Goal: Transaction & Acquisition: Download file/media

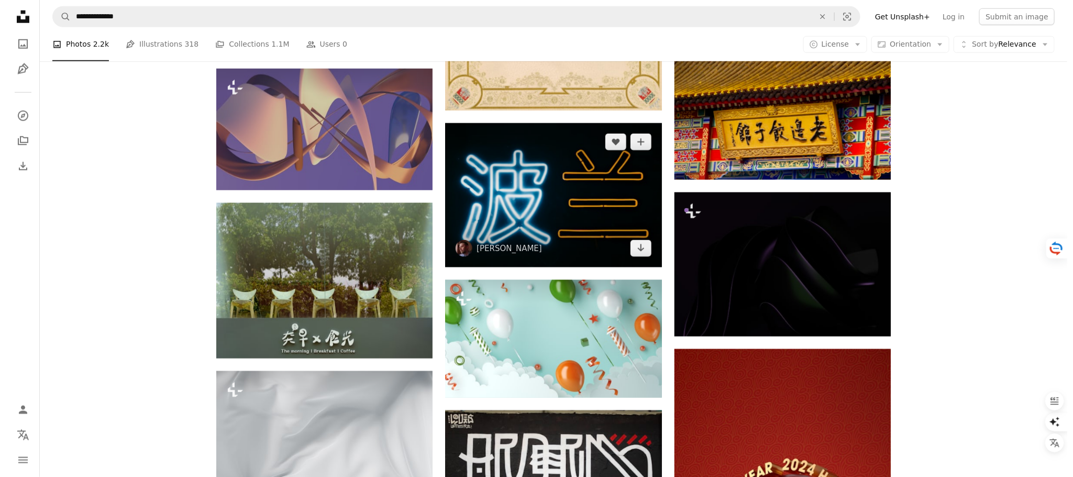
scroll to position [6992, 0]
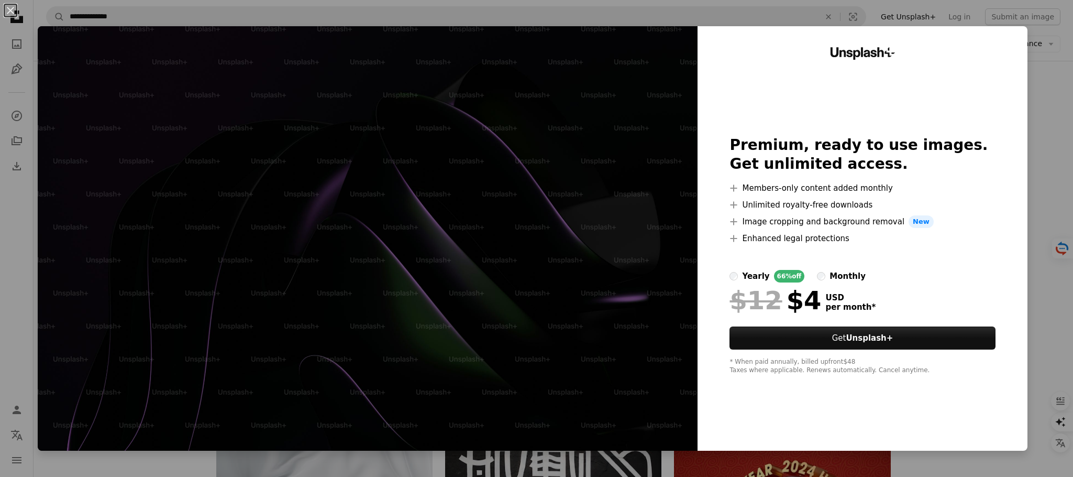
drag, startPoint x: 579, startPoint y: 258, endPoint x: 657, endPoint y: 209, distance: 92.3
click at [579, 258] on img at bounding box center [368, 238] width 660 height 424
click at [6, 6] on button "An X shape" at bounding box center [10, 10] width 13 height 13
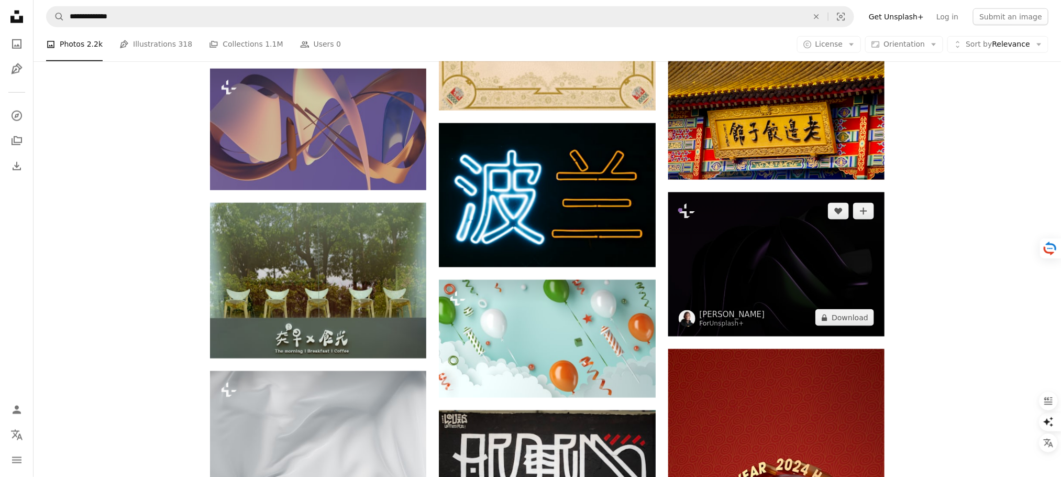
click at [710, 244] on img at bounding box center [776, 264] width 216 height 144
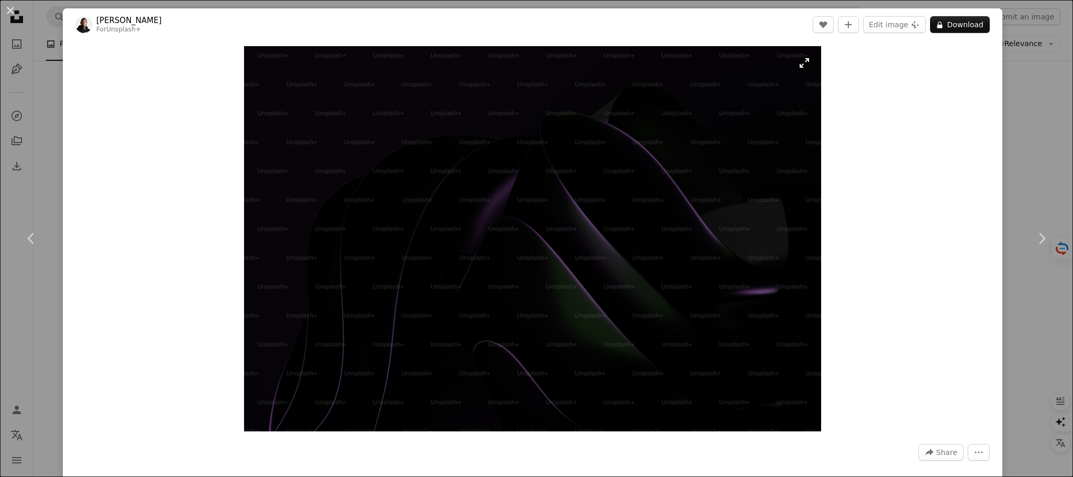
click at [796, 67] on img "Zoom in on this image" at bounding box center [533, 238] width 578 height 385
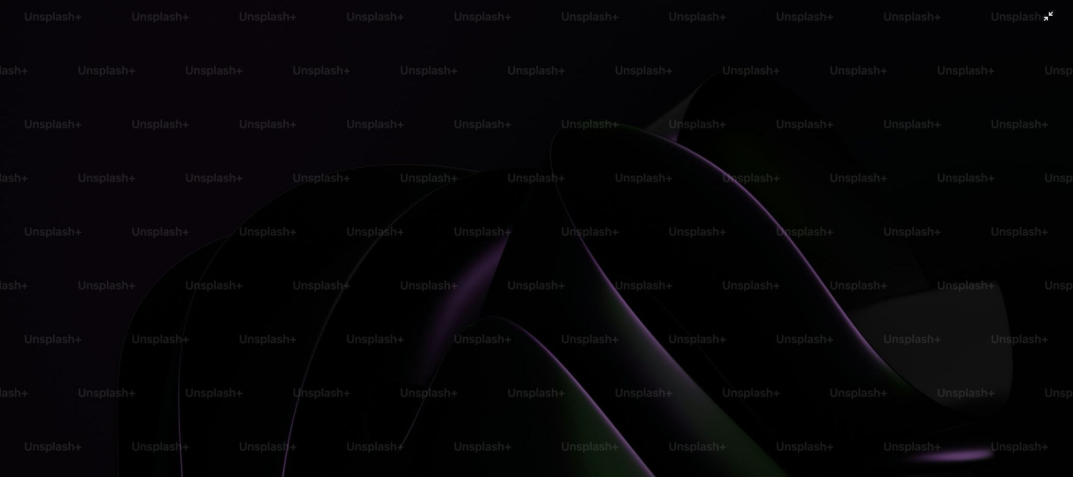
scroll to position [112, 0]
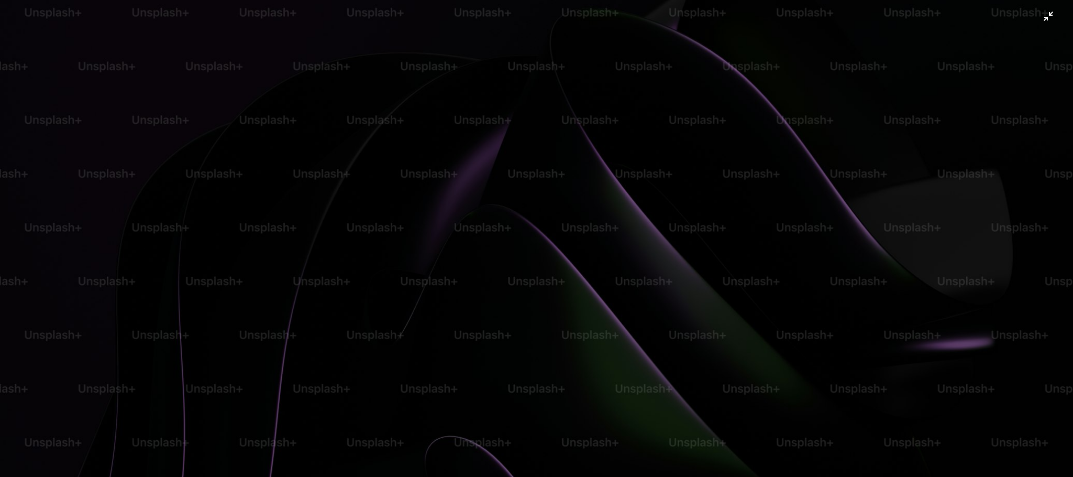
click at [474, 326] on img "Zoom out on this image" at bounding box center [536, 246] width 1074 height 716
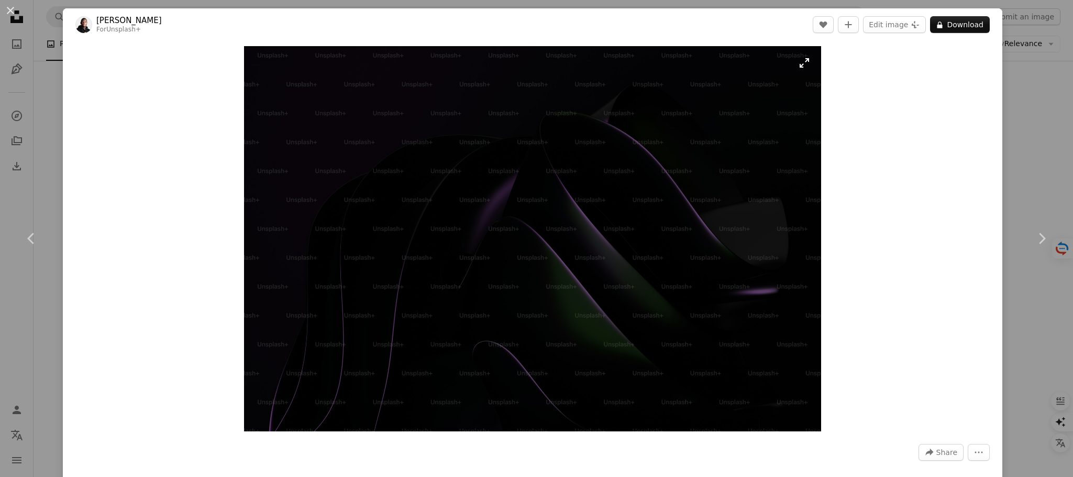
click at [586, 319] on img "Zoom in on this image" at bounding box center [533, 238] width 578 height 385
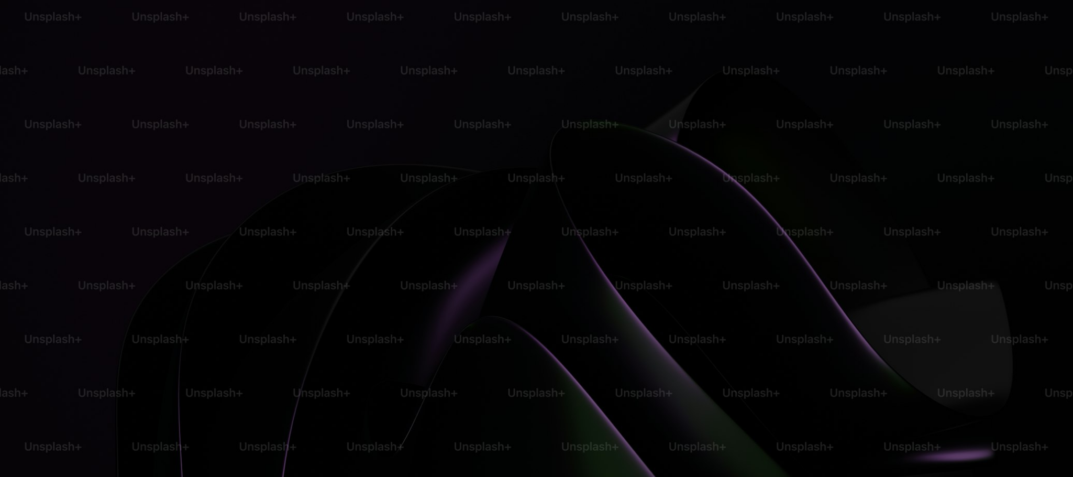
click at [586, 319] on img "Zoom out on this image" at bounding box center [536, 357] width 1074 height 716
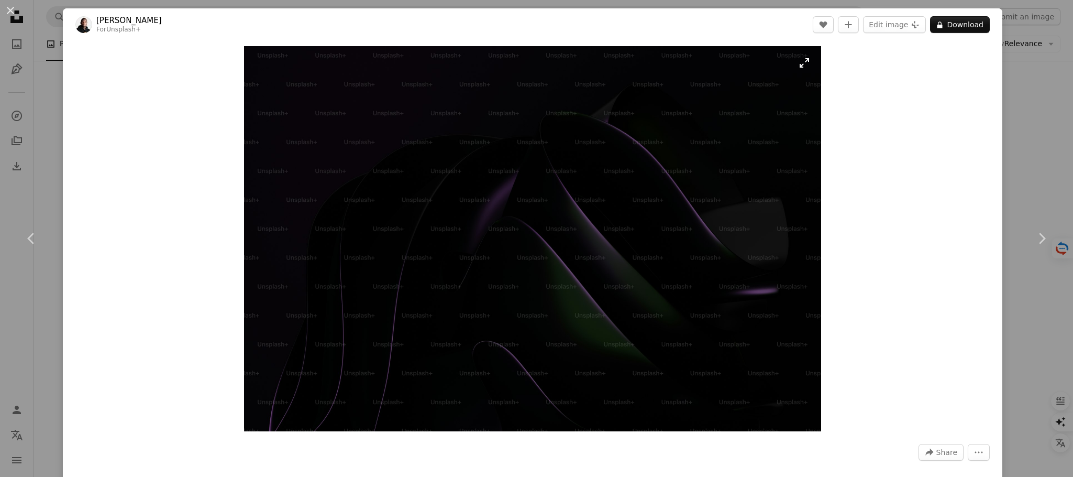
click at [587, 319] on img "Zoom in on this image" at bounding box center [533, 238] width 578 height 385
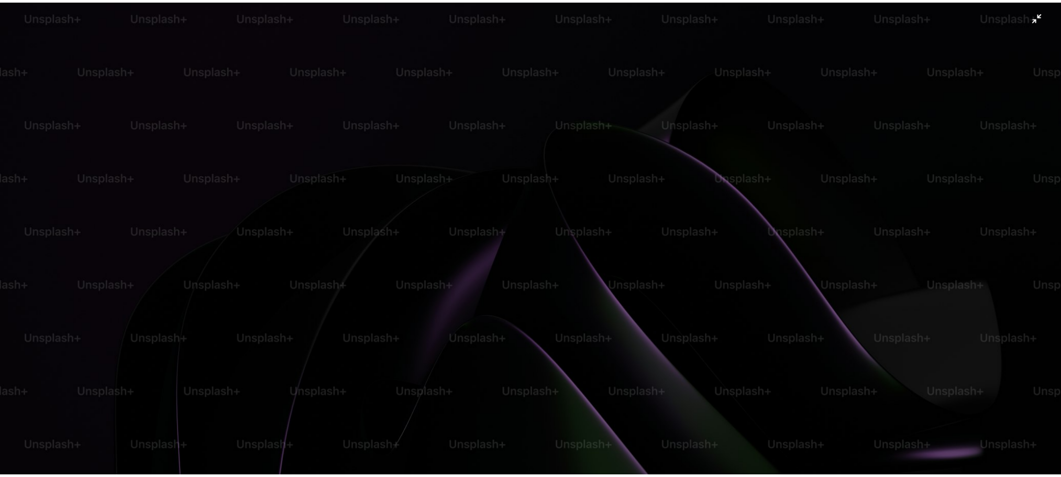
scroll to position [112, 0]
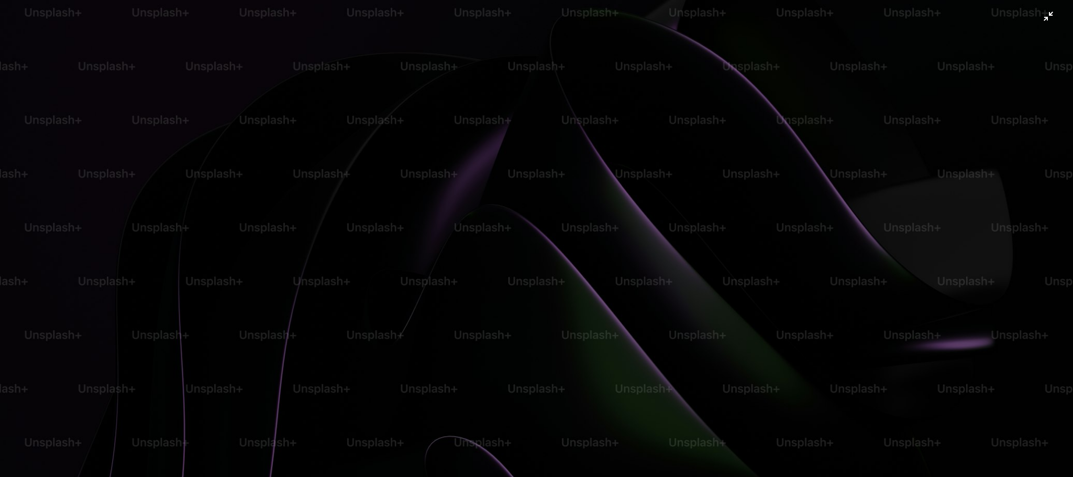
click at [944, 244] on img "Zoom out on this image" at bounding box center [536, 246] width 1074 height 716
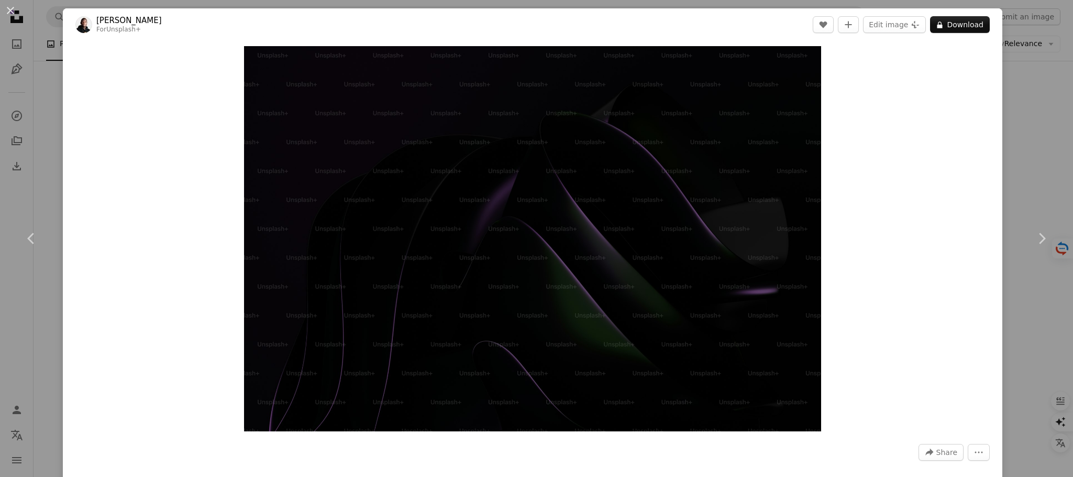
click at [944, 244] on div "Zoom in" at bounding box center [533, 238] width 940 height 395
click at [1012, 101] on div "An X shape Chevron left Chevron right [PERSON_NAME] For Unsplash+ A heart A plu…" at bounding box center [536, 238] width 1073 height 477
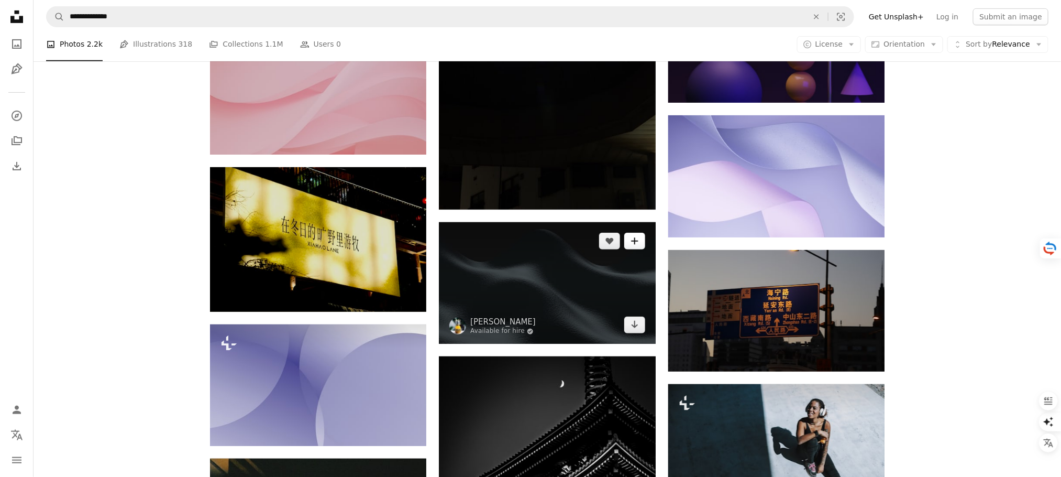
scroll to position [8798, 0]
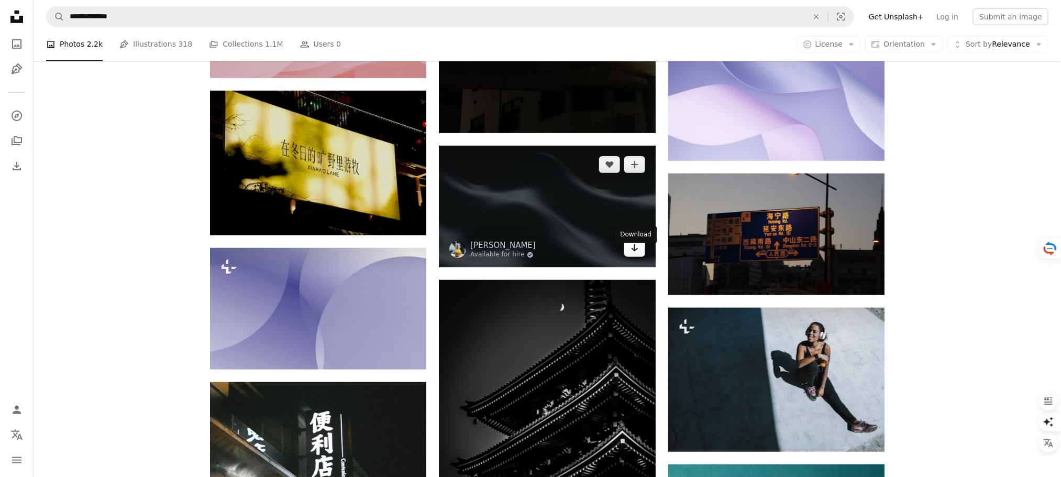
click at [629, 253] on link "Arrow pointing down" at bounding box center [634, 248] width 21 height 17
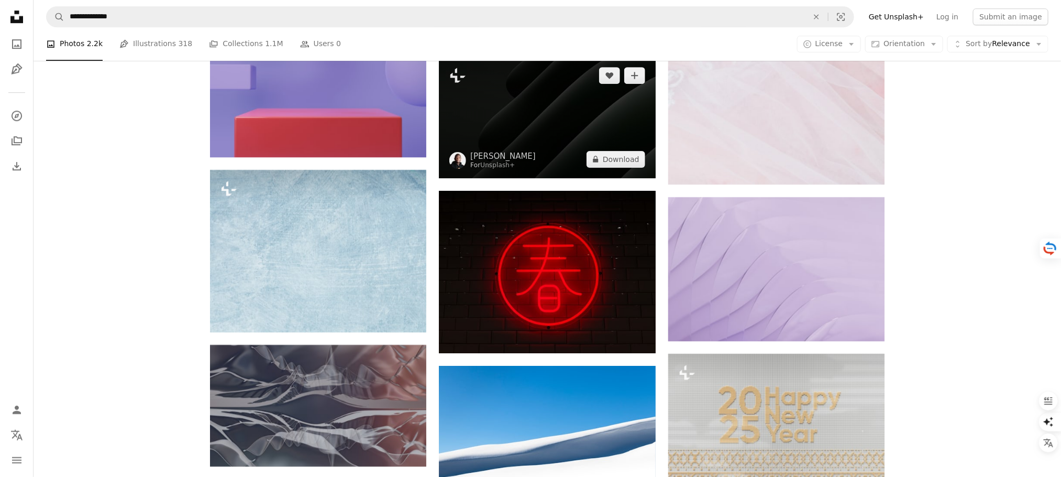
scroll to position [14376, 0]
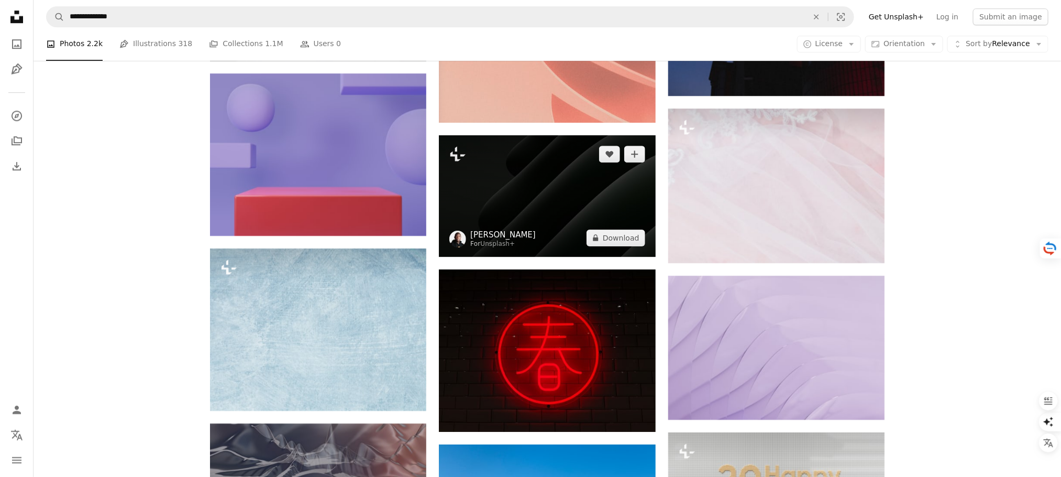
click at [497, 240] on link "[PERSON_NAME]" at bounding box center [502, 234] width 65 height 10
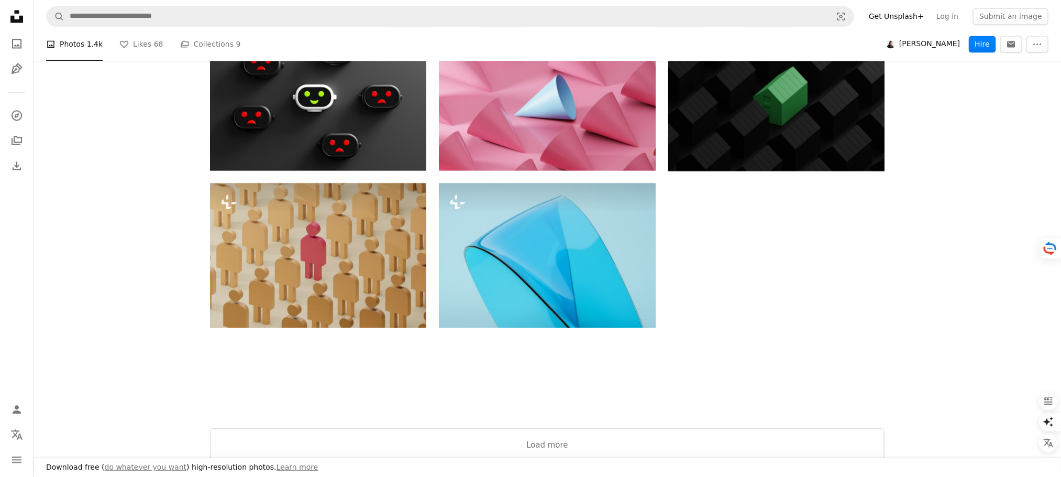
scroll to position [1100, 0]
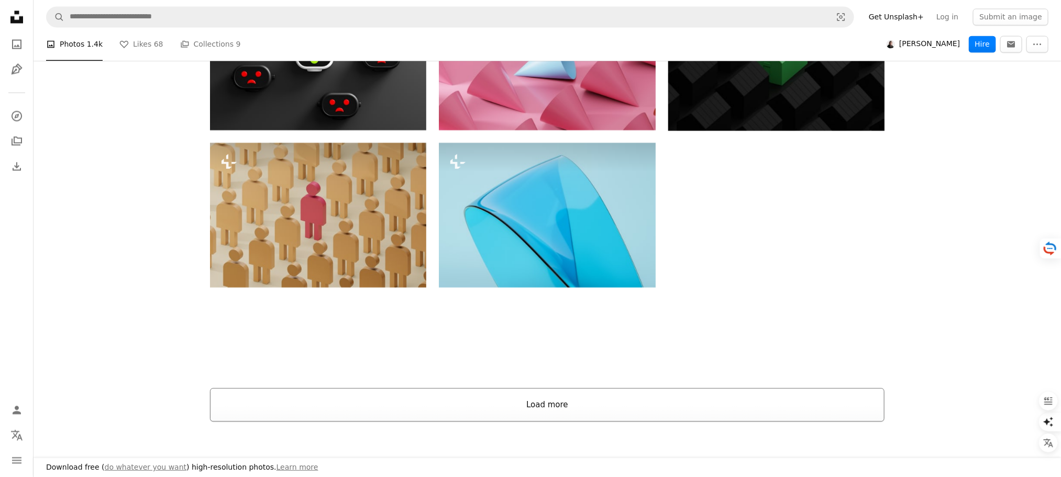
click at [538, 405] on button "Load more" at bounding box center [547, 405] width 675 height 34
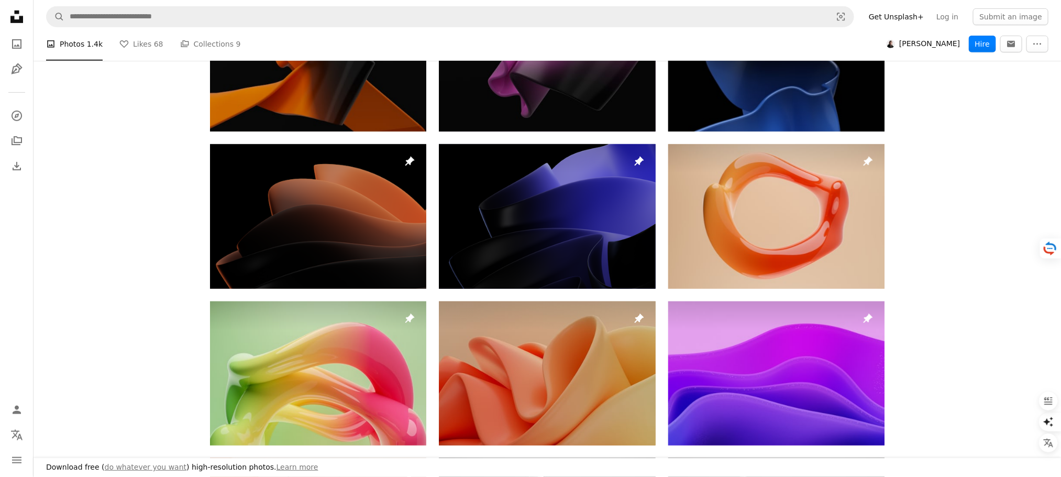
scroll to position [0, 0]
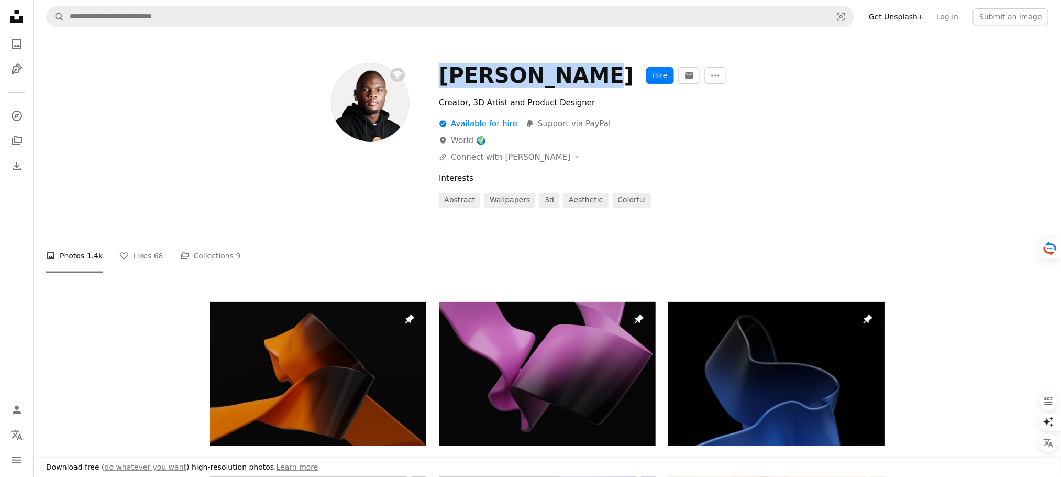
drag, startPoint x: 555, startPoint y: 76, endPoint x: 444, endPoint y: 82, distance: 111.7
click at [444, 82] on div "[PERSON_NAME]" at bounding box center [536, 75] width 195 height 25
copy div "[PERSON_NAME]"
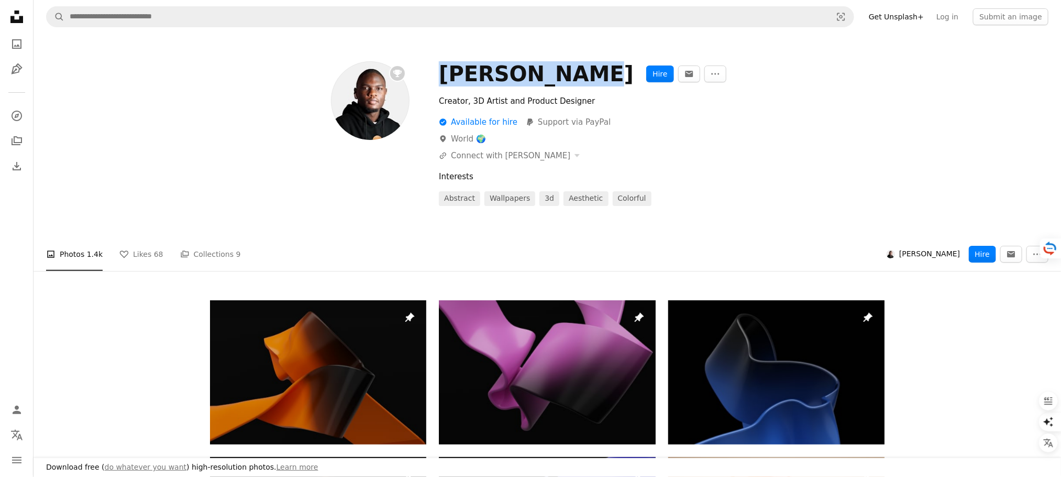
scroll to position [314, 0]
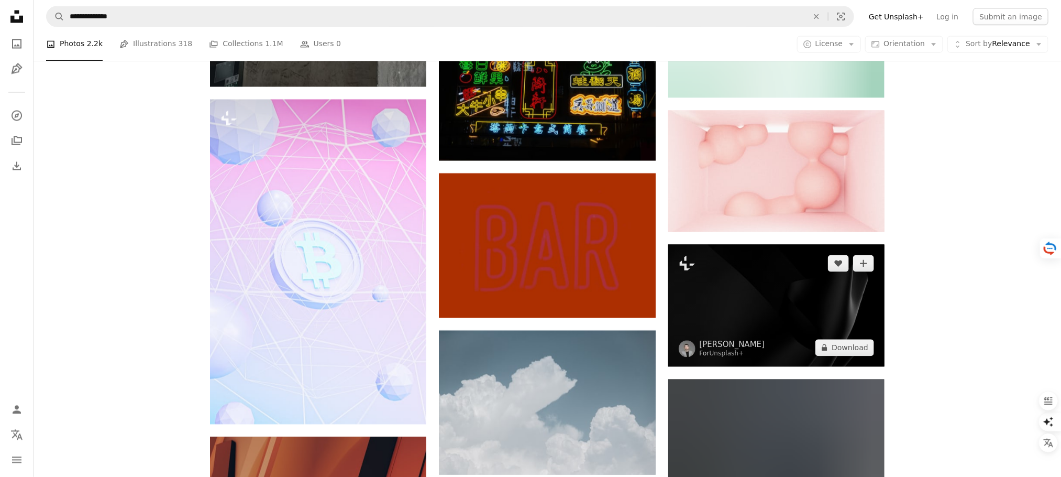
scroll to position [15947, 0]
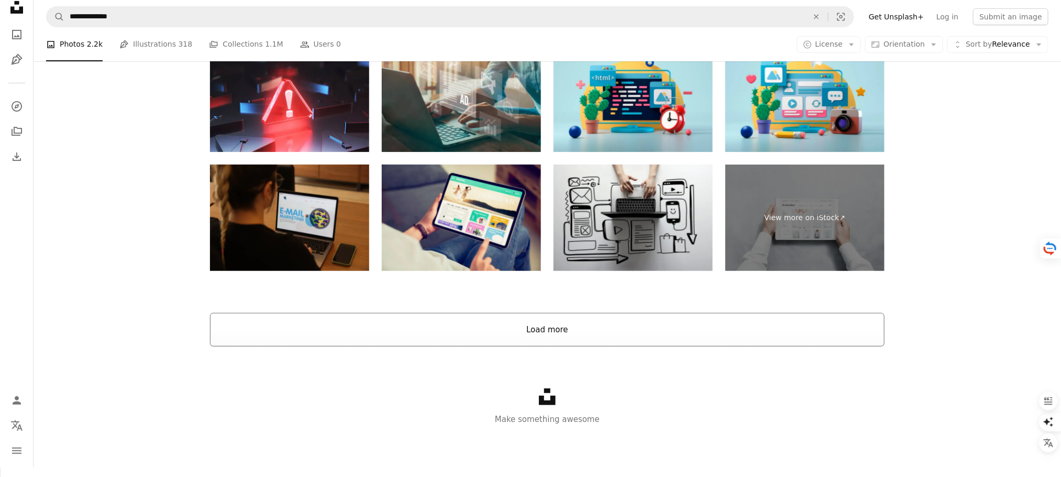
click at [547, 346] on button "Load more" at bounding box center [547, 330] width 675 height 34
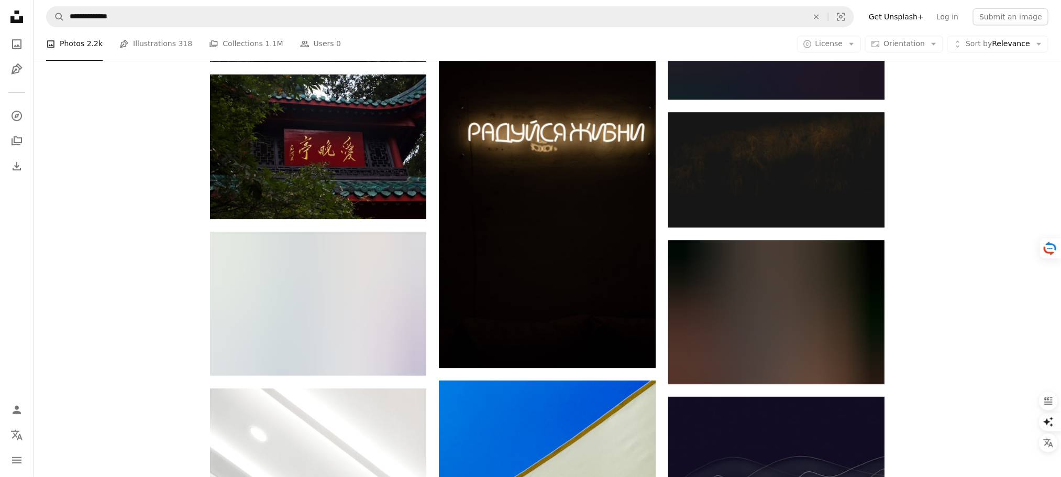
scroll to position [18873, 0]
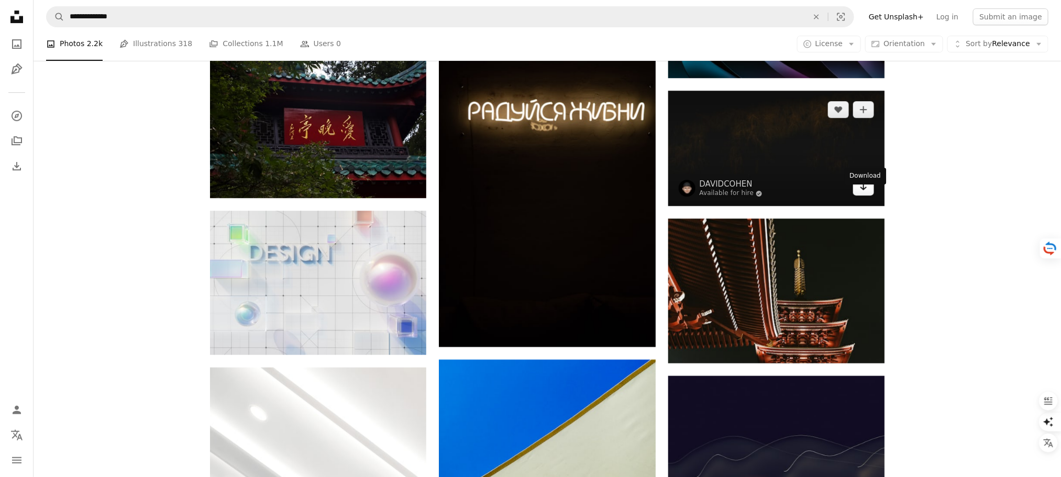
click at [871, 195] on link "Arrow pointing down" at bounding box center [863, 187] width 21 height 17
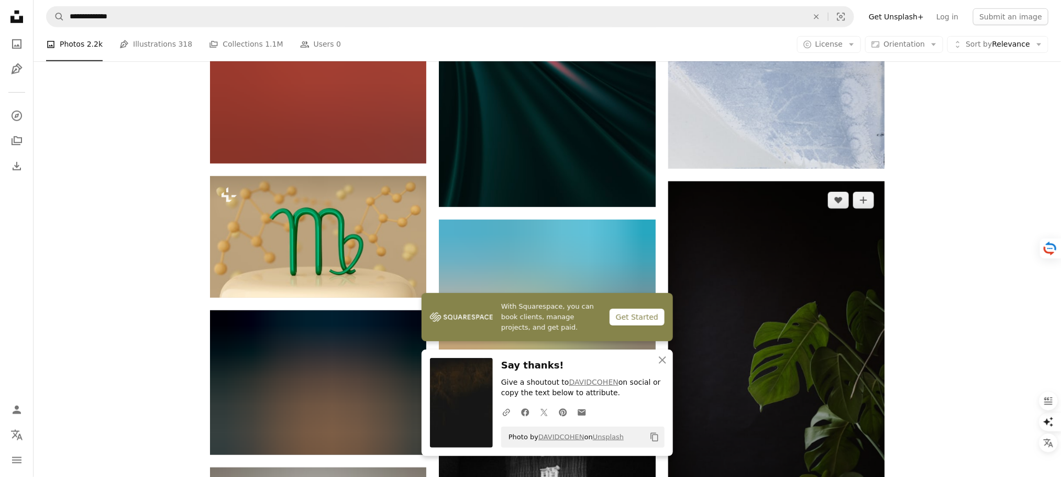
scroll to position [20051, 0]
